Goal: Task Accomplishment & Management: Manage account settings

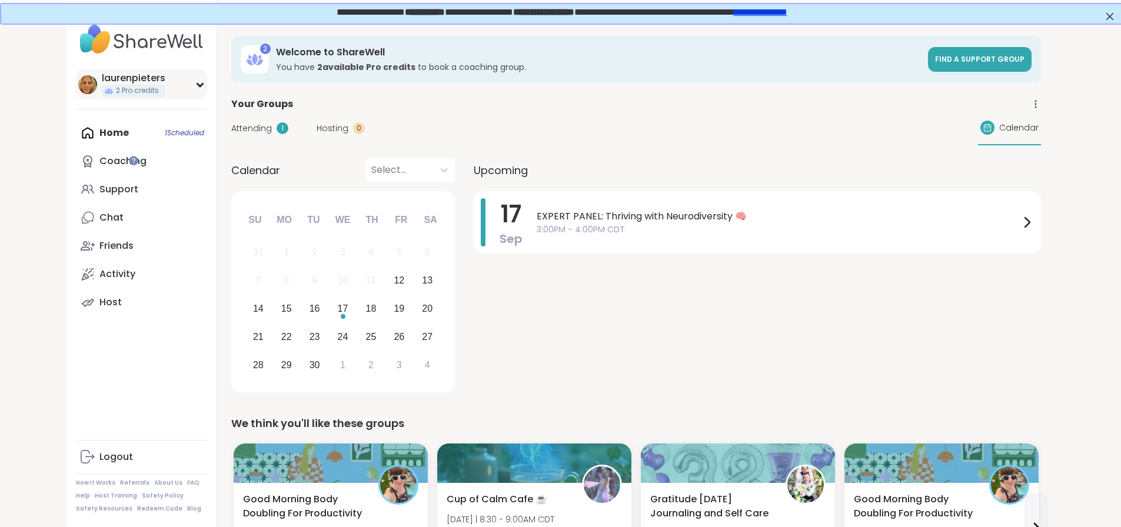
click at [197, 85] on icon at bounding box center [199, 85] width 5 height 3
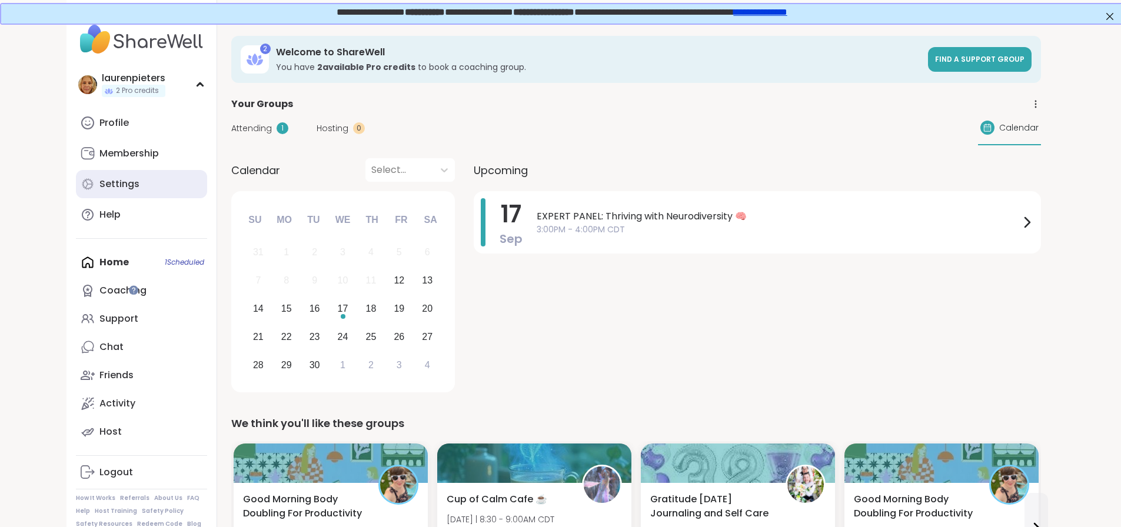
click at [99, 180] on div "Settings" at bounding box center [119, 184] width 40 height 13
select select "**"
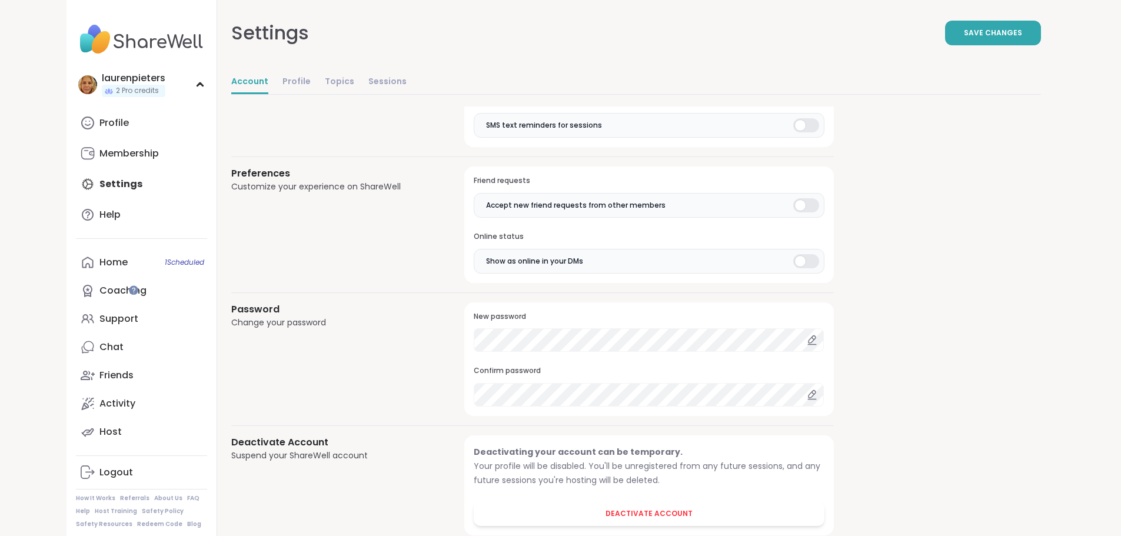
scroll to position [901, 0]
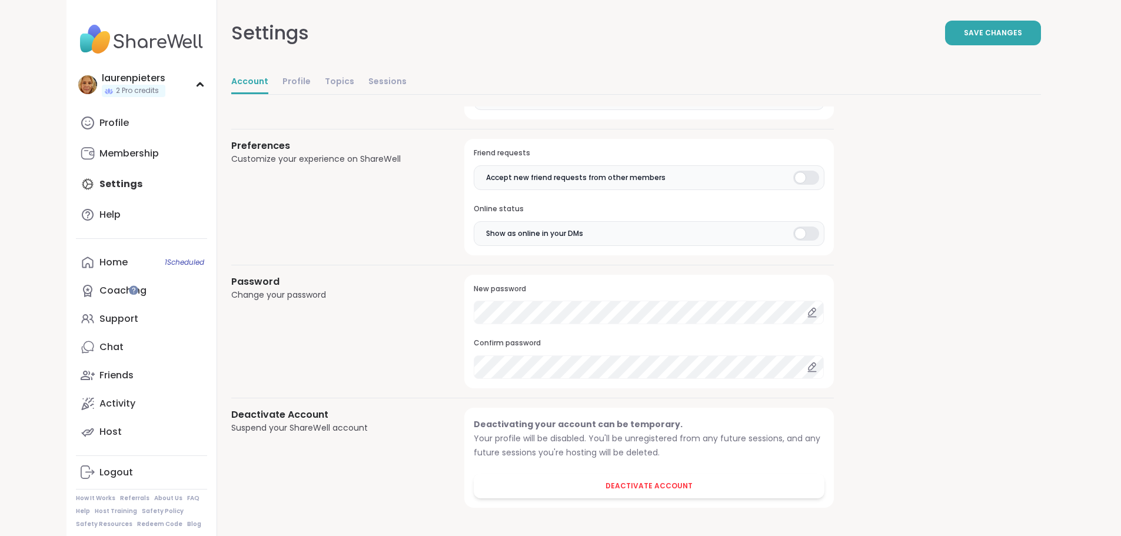
click at [811, 312] on icon at bounding box center [812, 310] width 2 height 2
click at [807, 316] on icon at bounding box center [812, 312] width 11 height 11
click at [99, 473] on div "Logout" at bounding box center [116, 472] width 34 height 13
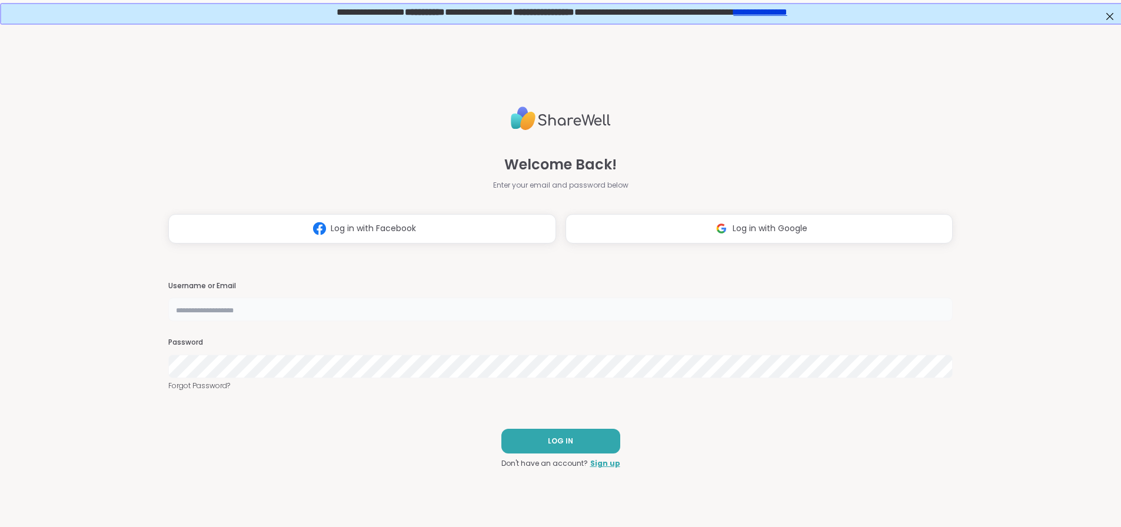
click at [480, 319] on input "text" at bounding box center [560, 310] width 785 height 24
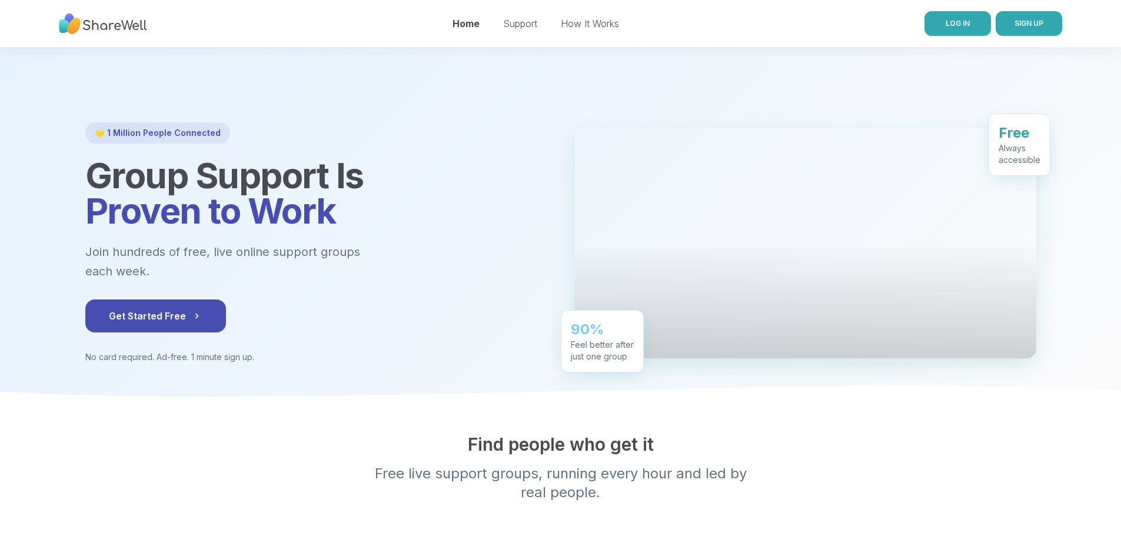
click at [953, 25] on span "LOG IN" at bounding box center [958, 23] width 24 height 9
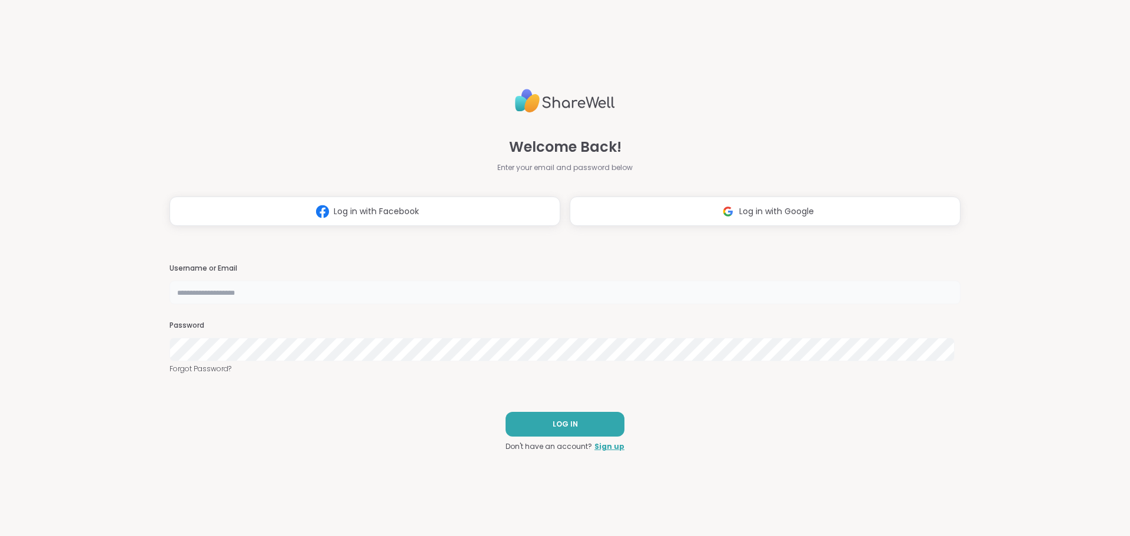
click at [471, 289] on input "text" at bounding box center [564, 293] width 791 height 24
click at [422, 291] on input "text" at bounding box center [564, 293] width 791 height 24
click at [457, 334] on div "Password" at bounding box center [564, 341] width 791 height 41
click at [748, 212] on span "Log in with Google" at bounding box center [776, 211] width 75 height 12
